Goal: Task Accomplishment & Management: Complete application form

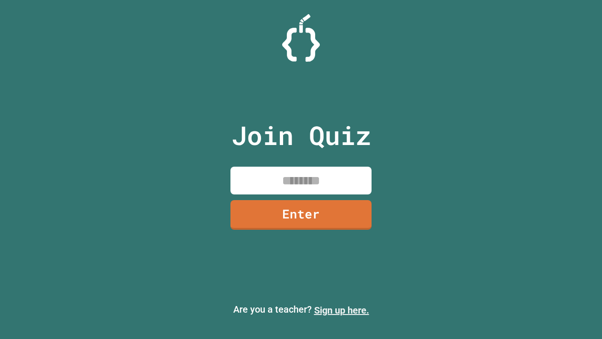
click at [342, 310] on link "Sign up here." at bounding box center [341, 310] width 55 height 11
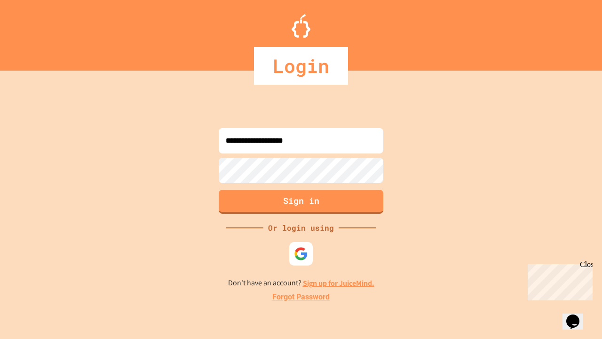
type input "**********"
